Goal: Task Accomplishment & Management: Manage account settings

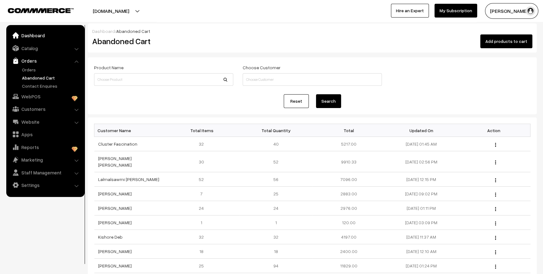
click at [37, 34] on link "Dashboard" at bounding box center [45, 35] width 75 height 11
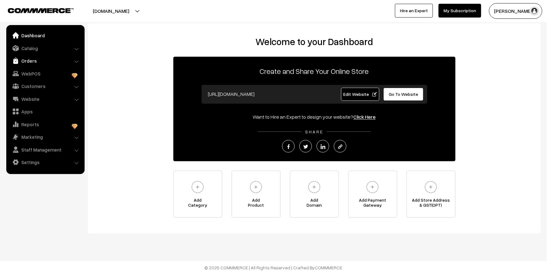
click at [41, 58] on link "Orders" at bounding box center [45, 60] width 75 height 11
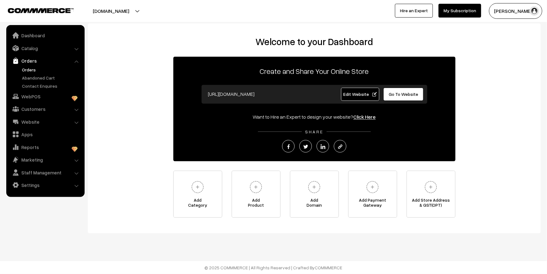
click at [27, 69] on link "Orders" at bounding box center [51, 69] width 62 height 7
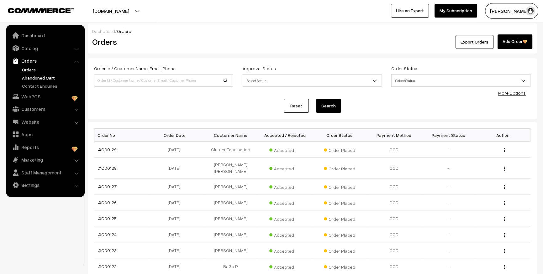
click at [30, 76] on link "Abandoned Cart" at bounding box center [51, 78] width 62 height 7
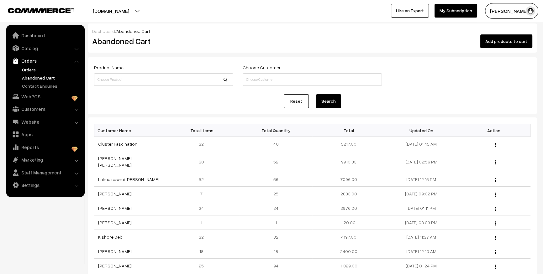
click at [29, 66] on link "Orders" at bounding box center [51, 69] width 62 height 7
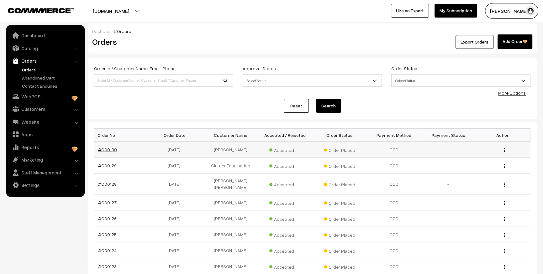
click at [112, 150] on link "#OD0130" at bounding box center [107, 149] width 19 height 5
click at [42, 77] on link "Abandoned Cart" at bounding box center [51, 78] width 62 height 7
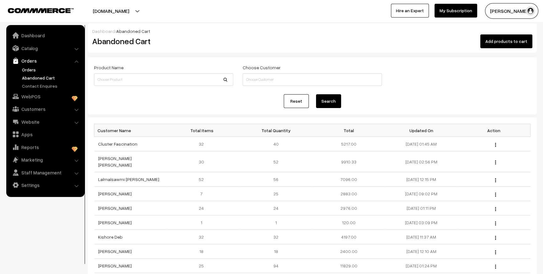
click at [30, 67] on link "Orders" at bounding box center [51, 69] width 62 height 7
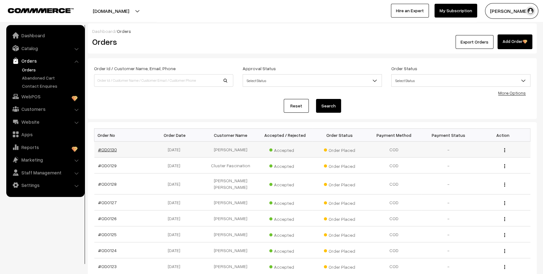
click at [104, 150] on link "#OD0130" at bounding box center [107, 149] width 19 height 5
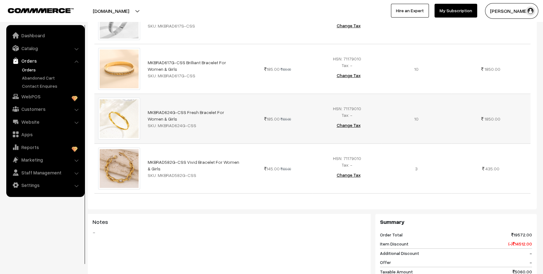
scroll to position [228, 0]
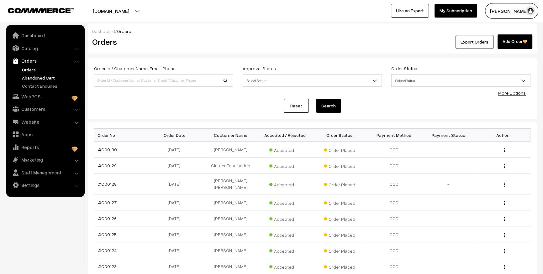
click at [49, 78] on link "Abandoned Cart" at bounding box center [51, 78] width 62 height 7
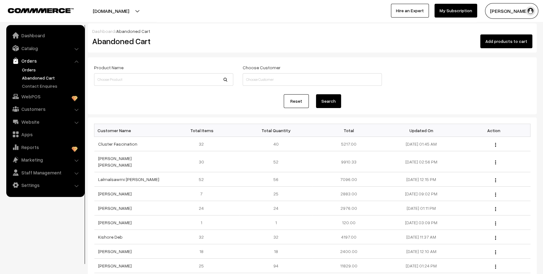
click at [30, 71] on link "Orders" at bounding box center [51, 69] width 62 height 7
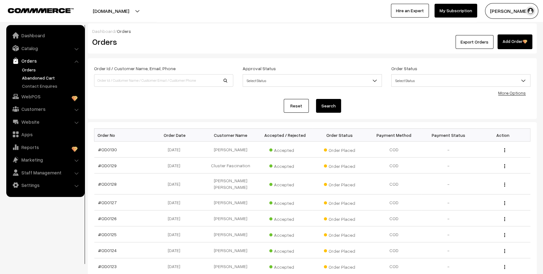
click at [33, 77] on link "Abandoned Cart" at bounding box center [51, 78] width 62 height 7
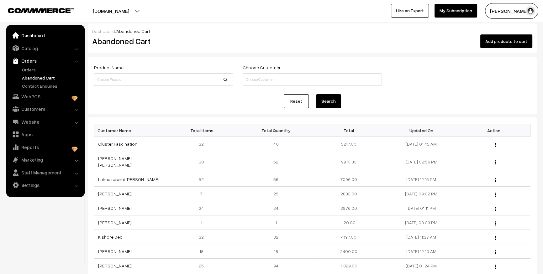
click at [32, 36] on link "Dashboard" at bounding box center [45, 35] width 75 height 11
